Goal: Information Seeking & Learning: Learn about a topic

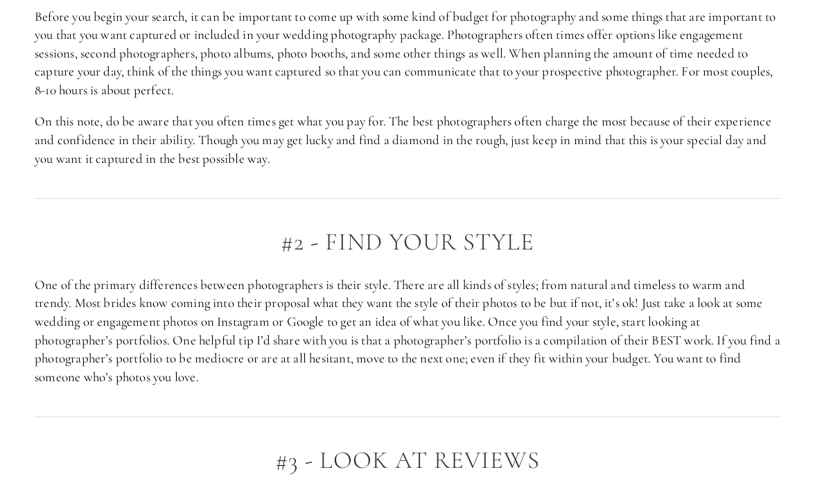
scroll to position [879, 0]
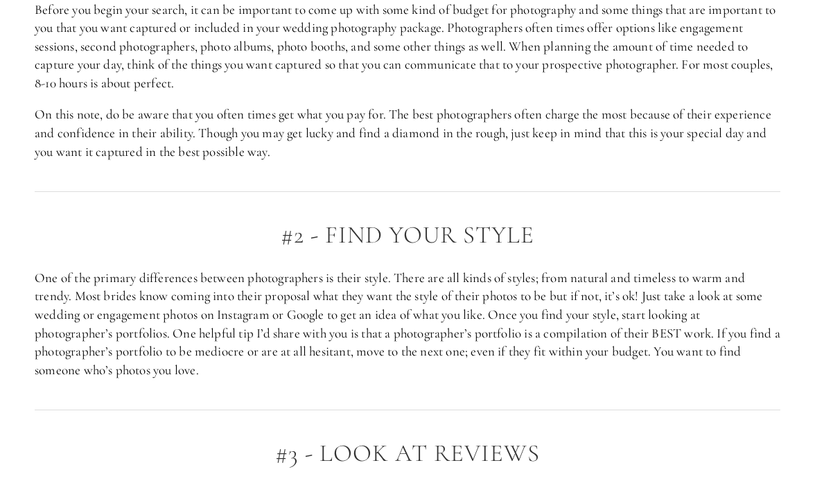
drag, startPoint x: 382, startPoint y: 167, endPoint x: 331, endPoint y: 92, distance: 90.7
click at [331, 92] on div "#1 - pick your budget and ideal package Before you begin your search, it can be…" at bounding box center [407, 57] width 769 height 231
click at [331, 92] on div "#1 - pick your budget and ideal package Before you begin your search, it can be…" at bounding box center [408, 57] width 746 height 207
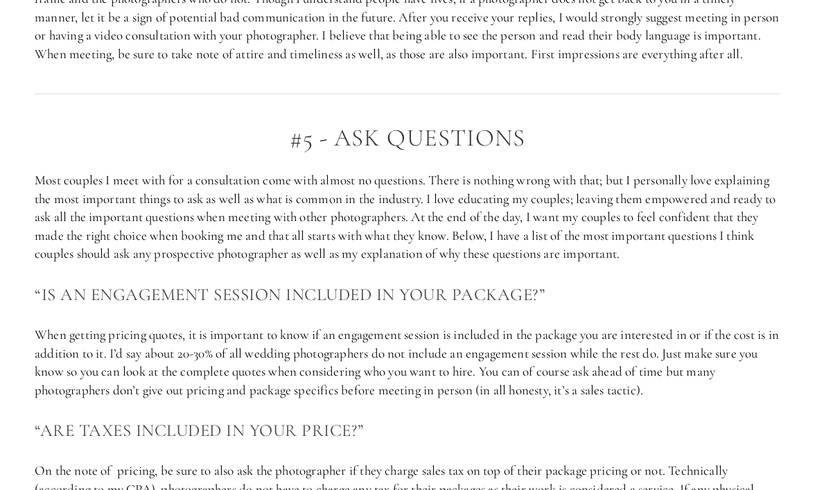
scroll to position [1738, 0]
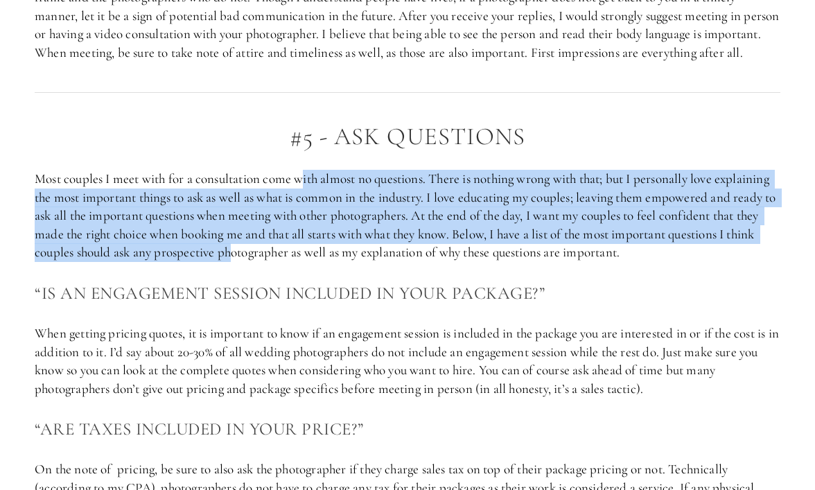
drag, startPoint x: 306, startPoint y: 197, endPoint x: 382, endPoint y: 274, distance: 107.8
click at [382, 262] on p "Most couples I meet with for a consultation come with almost no questions. Ther…" at bounding box center [408, 216] width 746 height 92
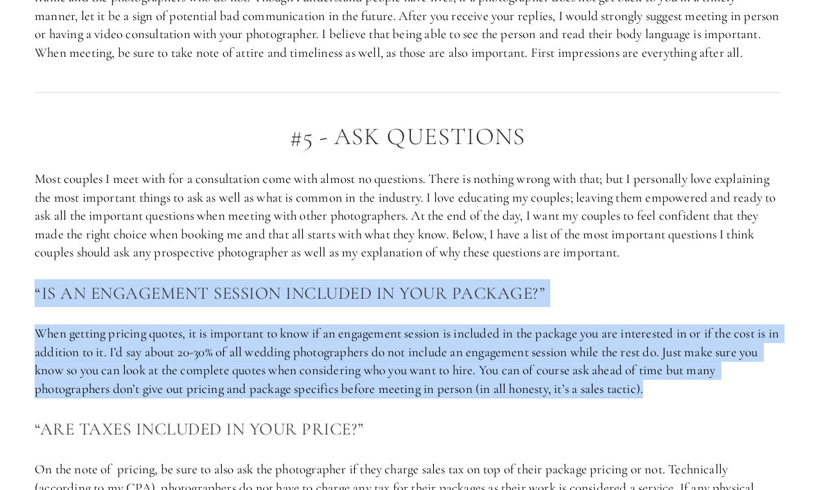
drag, startPoint x: 704, startPoint y: 414, endPoint x: 633, endPoint y: 293, distance: 140.4
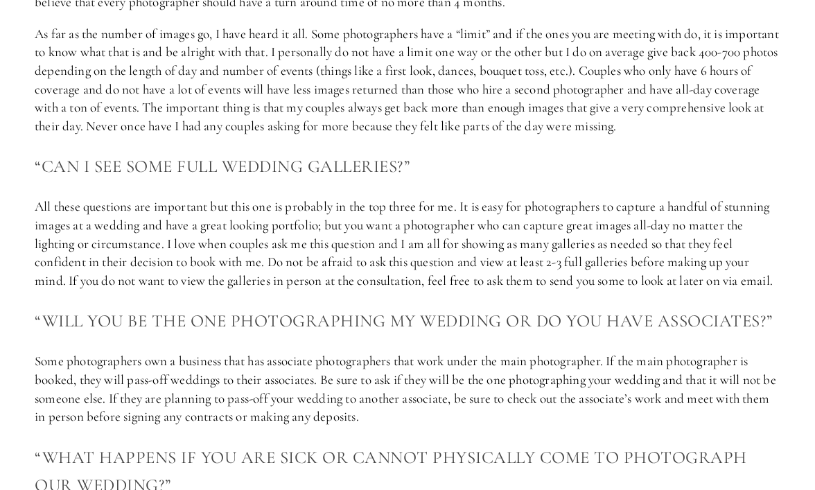
scroll to position [2831, 0]
drag, startPoint x: 429, startPoint y: 258, endPoint x: 465, endPoint y: 316, distance: 67.9
click at [465, 290] on p "All these questions are important but this one is probably in the top three for…" at bounding box center [408, 244] width 746 height 92
drag, startPoint x: 484, startPoint y: 326, endPoint x: 455, endPoint y: 306, distance: 35.0
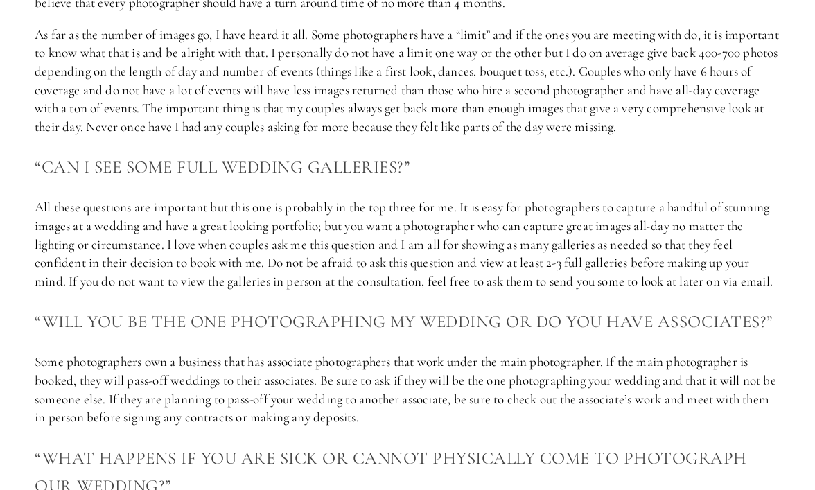
click at [455, 290] on p "All these questions are important but this one is probably in the top three for…" at bounding box center [408, 244] width 746 height 92
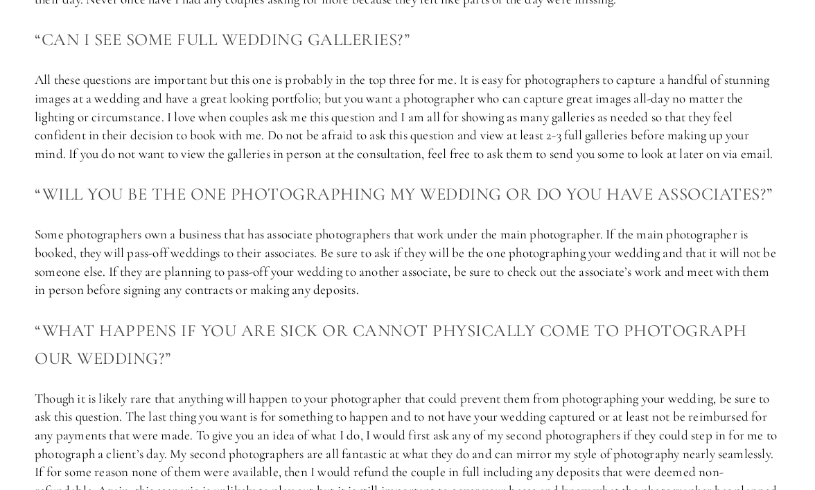
scroll to position [2959, 0]
drag, startPoint x: 446, startPoint y: 319, endPoint x: 396, endPoint y: 238, distance: 95.6
click at [396, 207] on h3 "“Will you be the one photographing my wedding or do you have associates?”" at bounding box center [408, 193] width 746 height 28
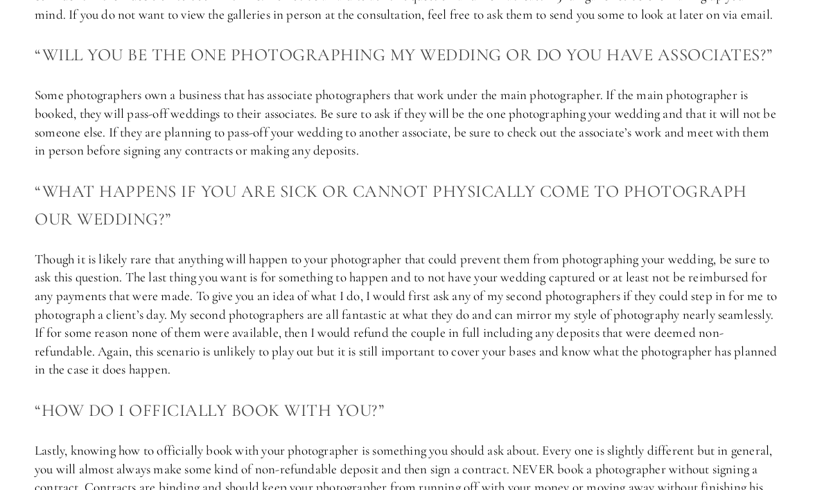
scroll to position [3098, 0]
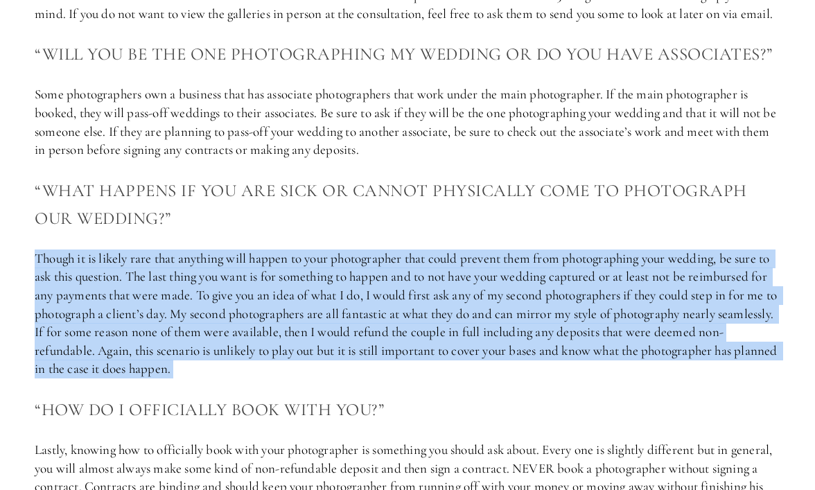
drag, startPoint x: 384, startPoint y: 416, endPoint x: 283, endPoint y: 254, distance: 191.1
click at [283, 232] on h3 "“What happens if you are sick or cannot physically come to photograph our weddi…" at bounding box center [408, 204] width 746 height 55
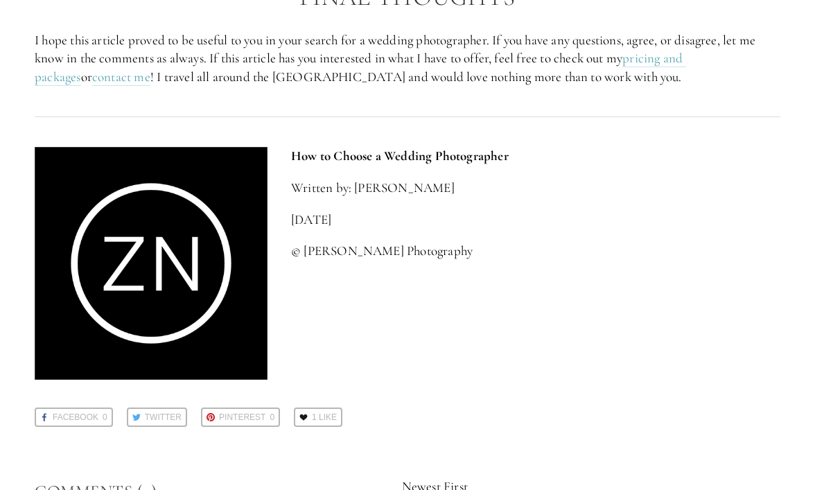
scroll to position [4195, 0]
